Goal: Find specific page/section: Find specific page/section

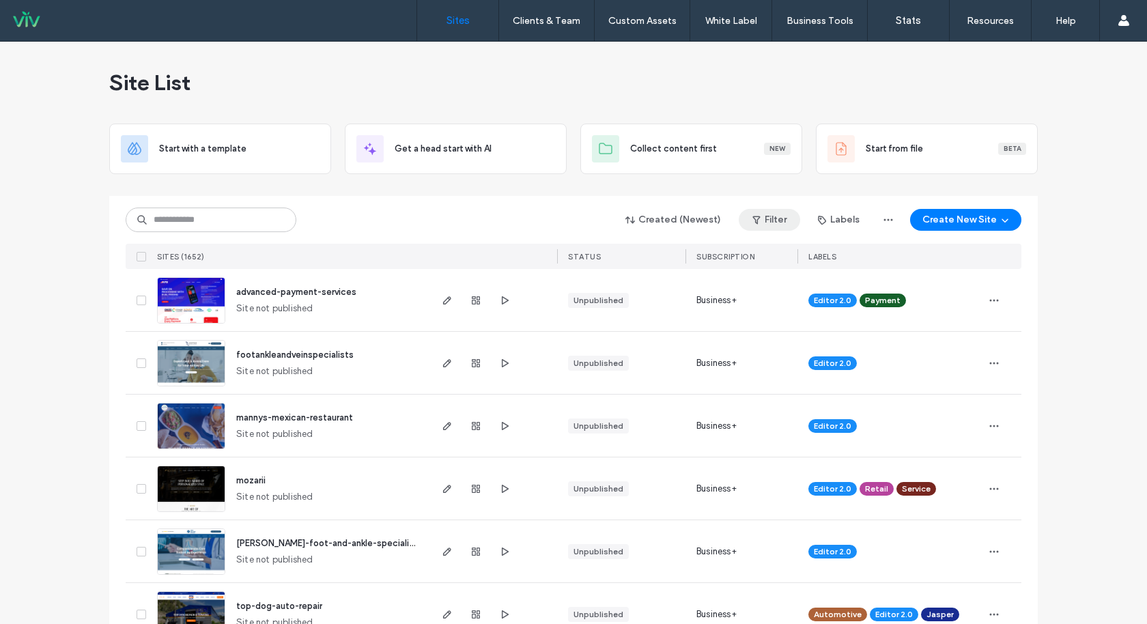
click at [768, 216] on button "Filter" at bounding box center [769, 220] width 61 height 22
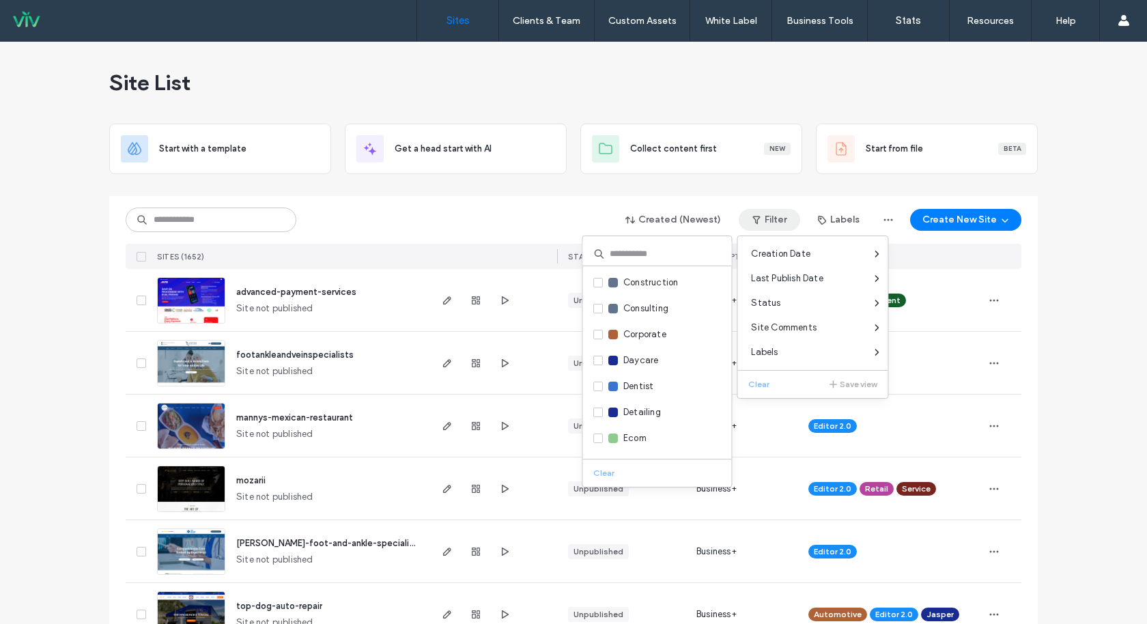
scroll to position [410, 0]
click at [594, 361] on span at bounding box center [598, 362] width 10 height 10
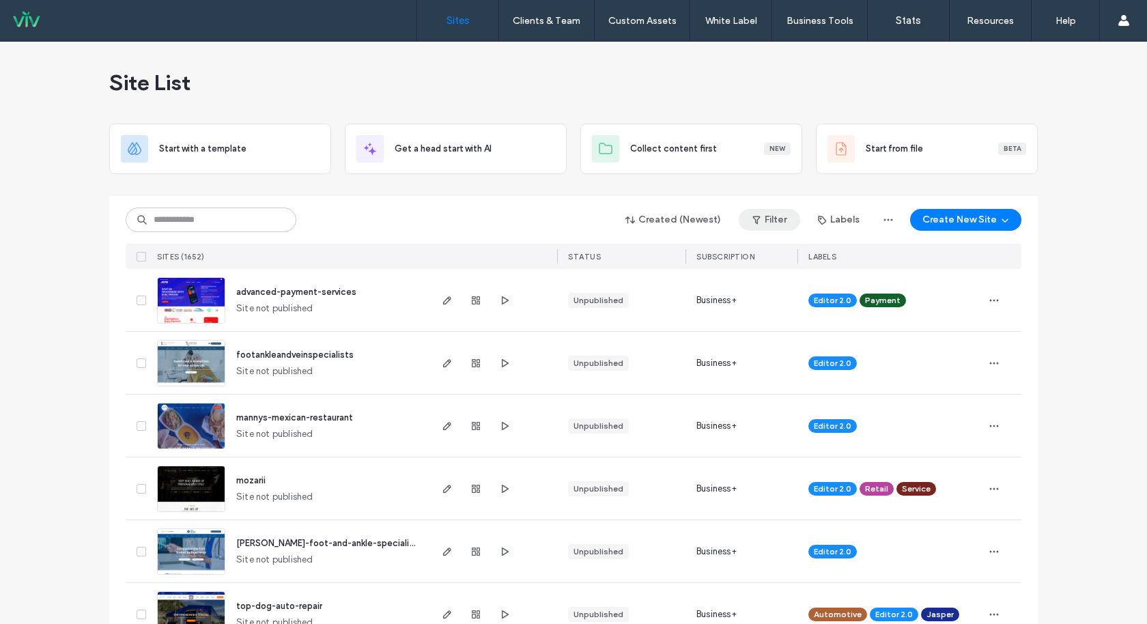
click at [772, 226] on button "Filter" at bounding box center [769, 220] width 61 height 22
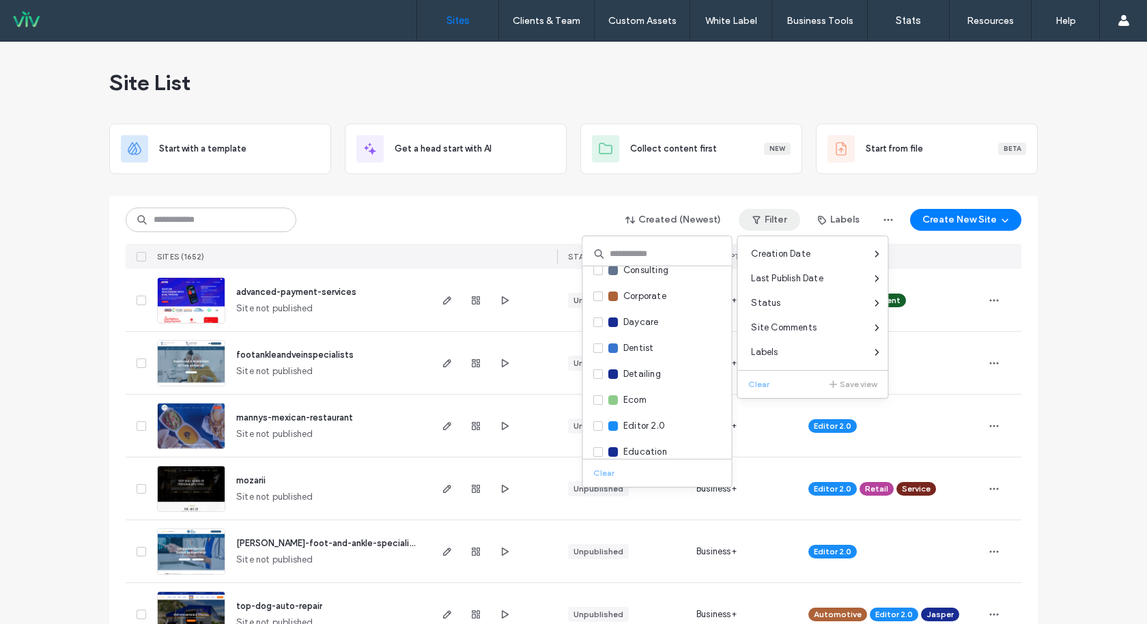
scroll to position [426, 0]
click at [598, 344] on icon at bounding box center [598, 346] width 5 height 4
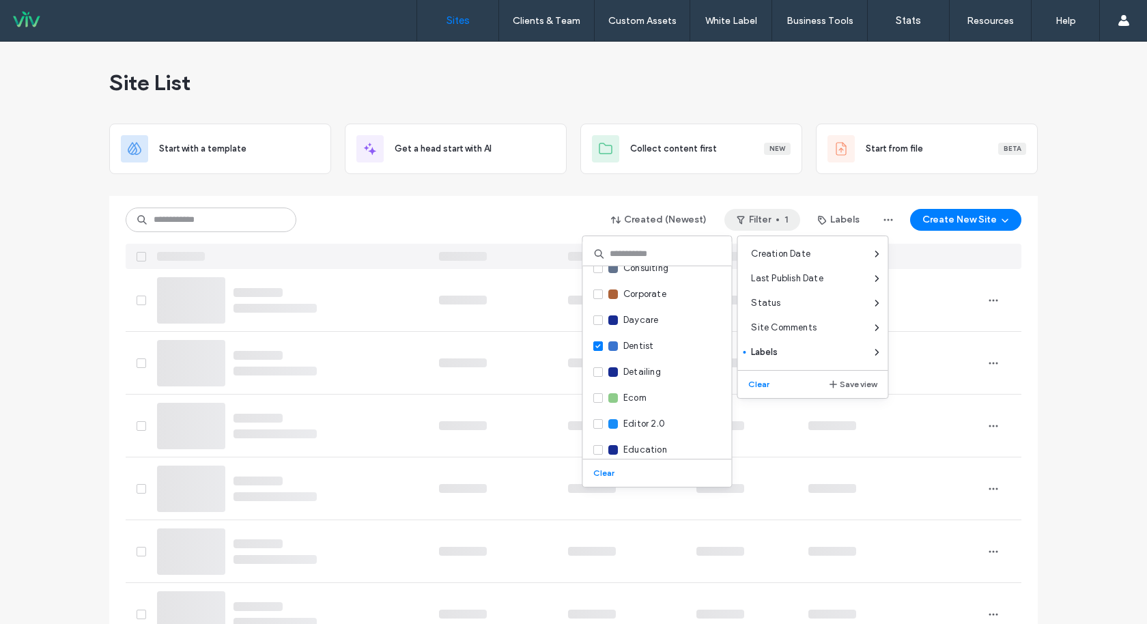
click at [923, 81] on div "Site List" at bounding box center [573, 83] width 929 height 82
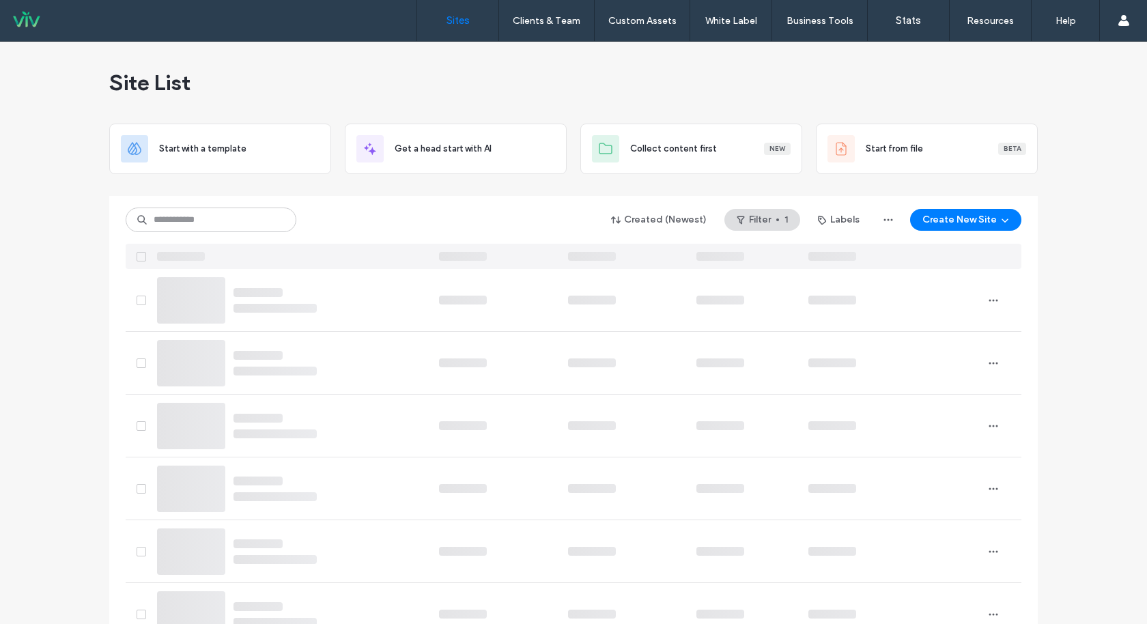
click at [627, 74] on div "Site List" at bounding box center [573, 83] width 929 height 82
click at [750, 224] on button "Filter 1" at bounding box center [763, 220] width 76 height 22
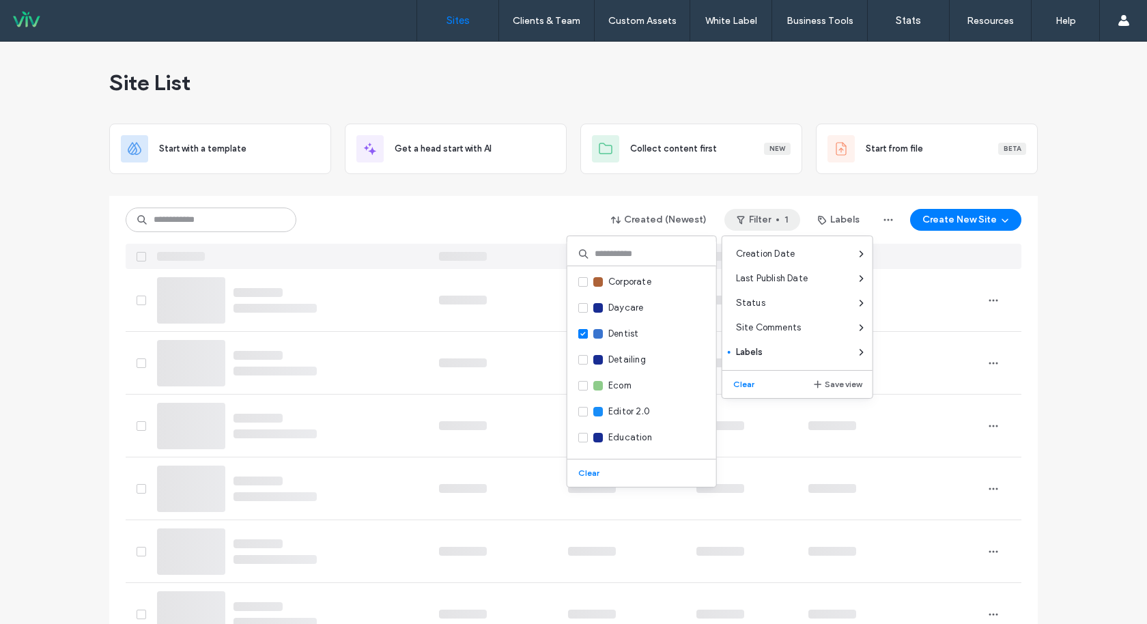
scroll to position [441, 0]
click at [587, 339] on div "Dentist" at bounding box center [641, 331] width 149 height 26
click at [584, 330] on icon at bounding box center [582, 331] width 5 height 4
